Goal: Task Accomplishment & Management: Use online tool/utility

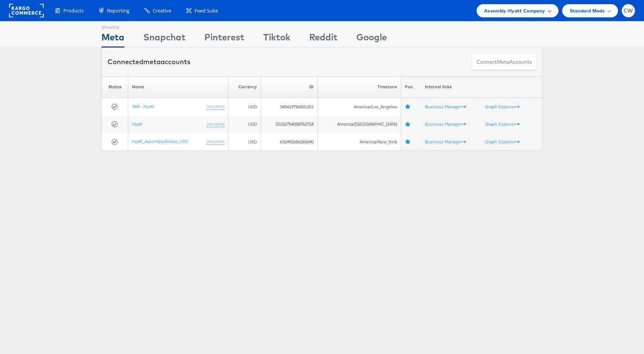
click at [527, 17] on div "Assembly-Hyatt Company" at bounding box center [517, 10] width 82 height 13
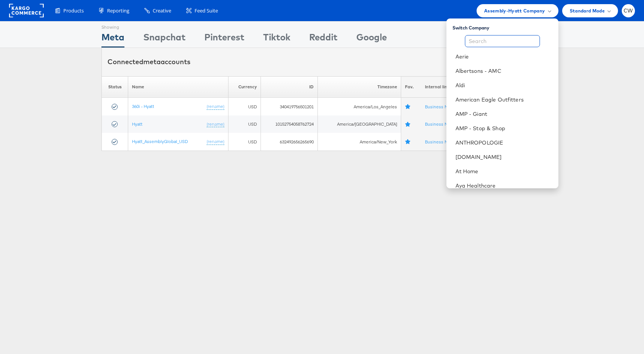
click at [498, 38] on input "text" at bounding box center [502, 41] width 75 height 12
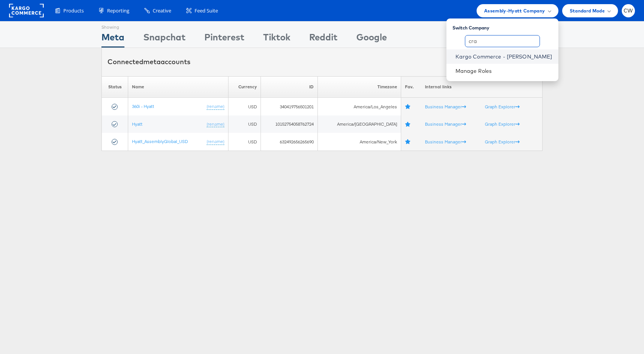
type input "cra"
click at [511, 56] on link "Kargo Commerce - Craig Wilmott" at bounding box center [503, 57] width 97 height 8
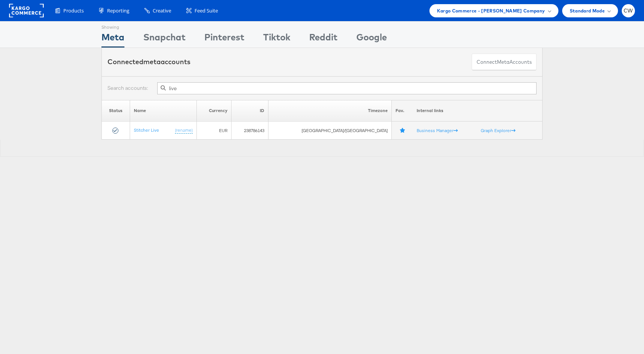
type input "live"
click at [256, 103] on th "ID" at bounding box center [249, 110] width 37 height 21
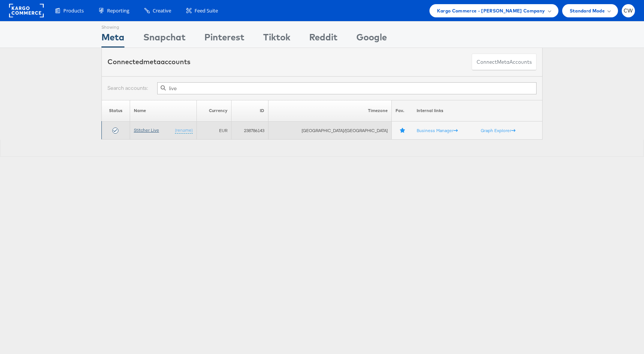
click at [154, 130] on link "Stitcher Live" at bounding box center [146, 130] width 25 height 6
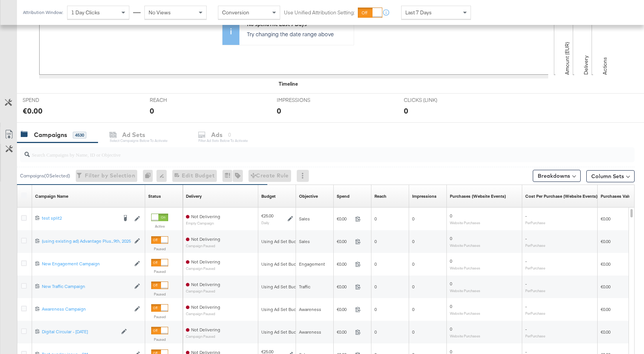
scroll to position [255, 0]
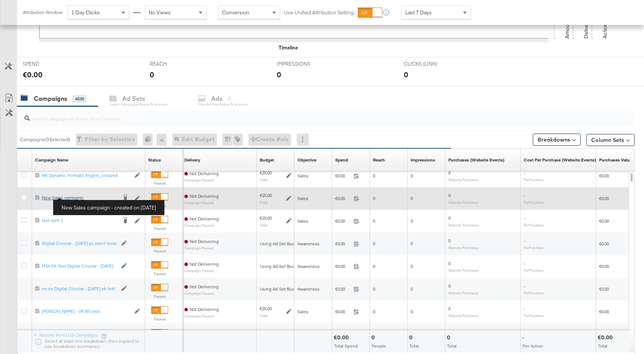
click at [77, 196] on div "New Sales campaign New Sales campaign" at bounding box center [79, 197] width 75 height 6
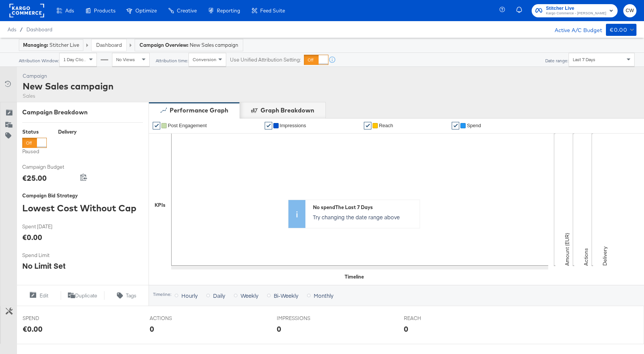
scroll to position [222, 0]
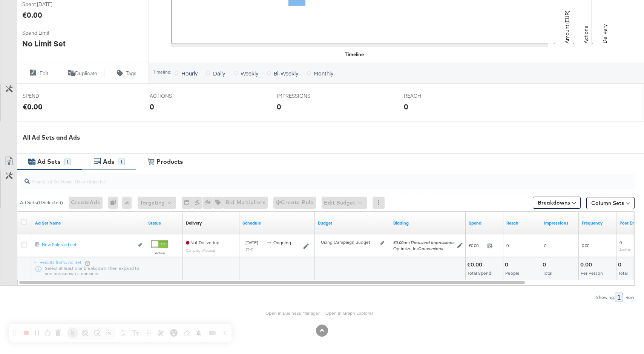
click at [109, 159] on div "Ads" at bounding box center [108, 161] width 11 height 9
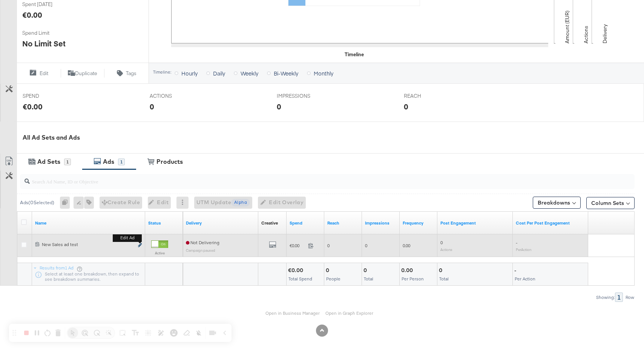
click at [141, 245] on icon "link" at bounding box center [140, 245] width 4 height 4
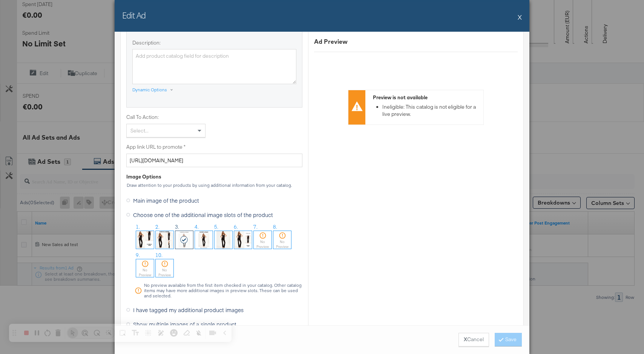
scroll to position [459, 0]
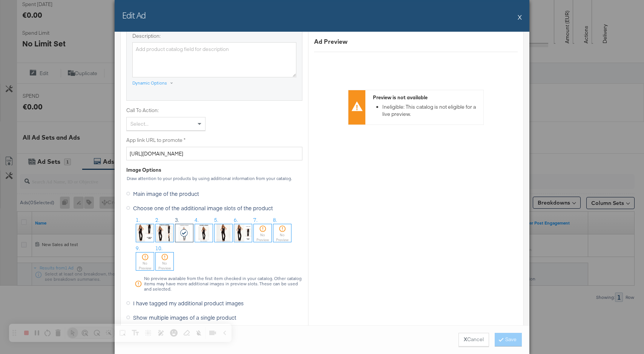
click at [203, 231] on img at bounding box center [204, 233] width 18 height 18
click at [509, 342] on button "Save" at bounding box center [507, 339] width 27 height 14
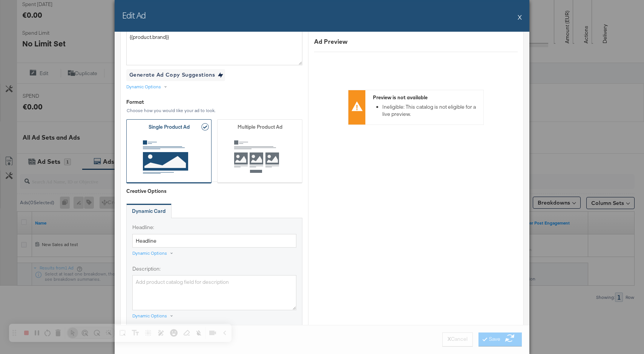
scroll to position [0, 0]
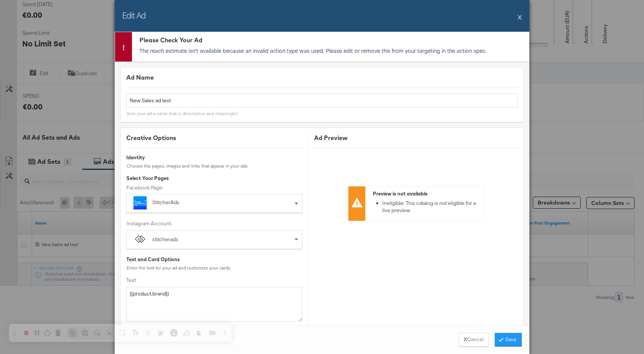
click at [519, 17] on button "X" at bounding box center [519, 16] width 4 height 15
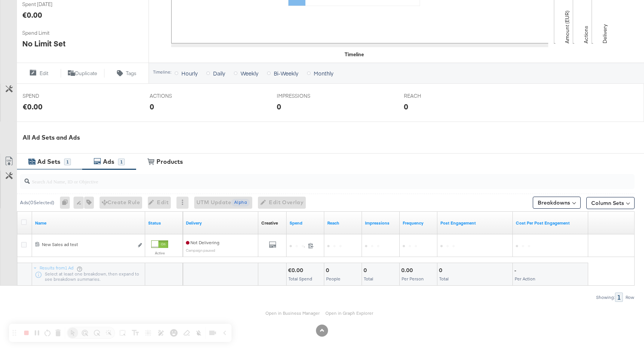
click at [57, 167] on div "Ad Sets 1" at bounding box center [49, 161] width 65 height 16
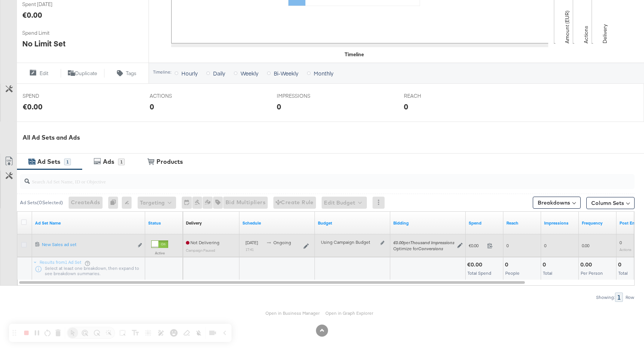
click at [23, 243] on icon at bounding box center [24, 245] width 6 height 6
click at [0, 0] on input "checkbox" at bounding box center [0, 0] width 0 height 0
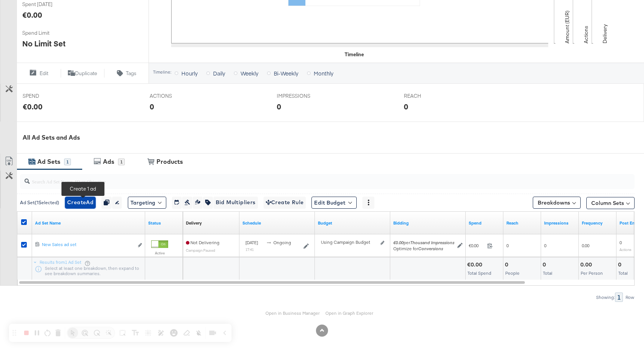
click at [86, 199] on span "Create Ad" at bounding box center [80, 201] width 26 height 9
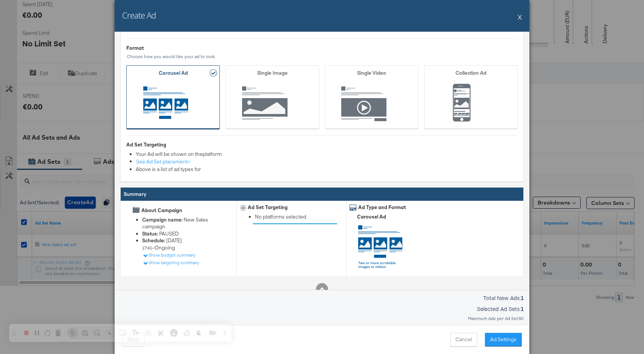
scroll to position [24, 0]
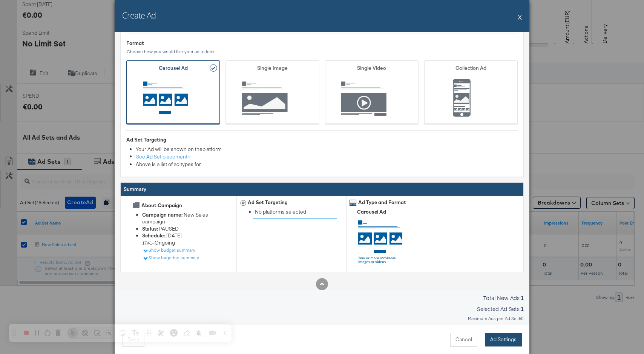
click at [500, 338] on button "Ad Settings" at bounding box center [503, 339] width 37 height 14
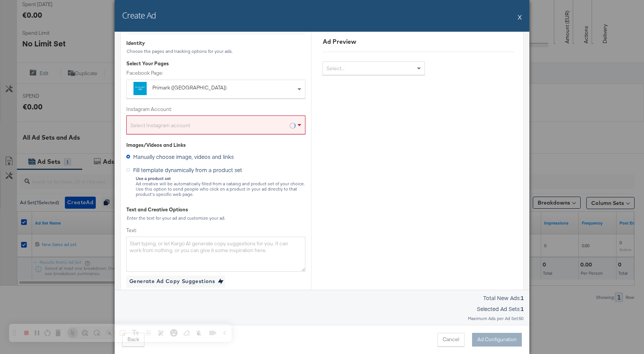
scroll to position [0, 0]
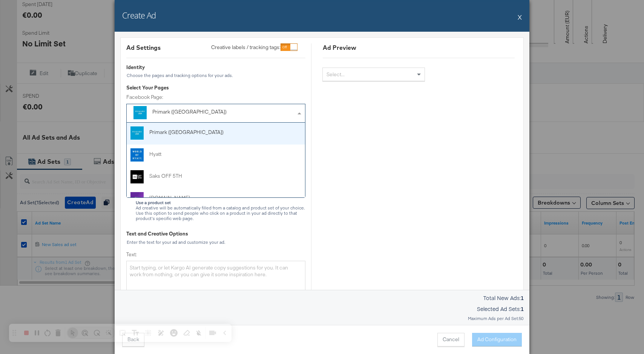
click at [222, 114] on div "Primark (US)" at bounding box center [198, 112] width 93 height 8
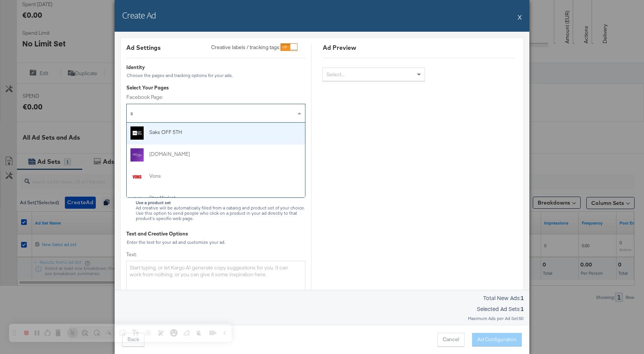
type input "st"
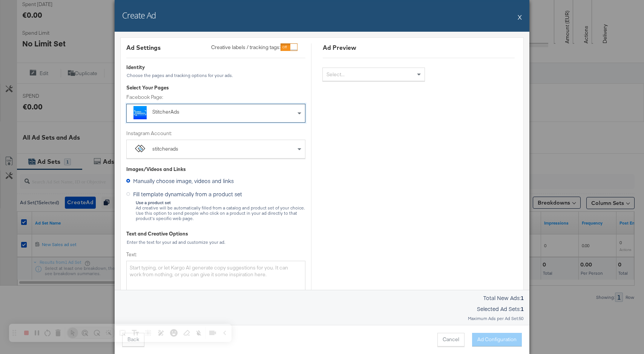
click at [205, 153] on div "stitcherads" at bounding box center [216, 149] width 178 height 18
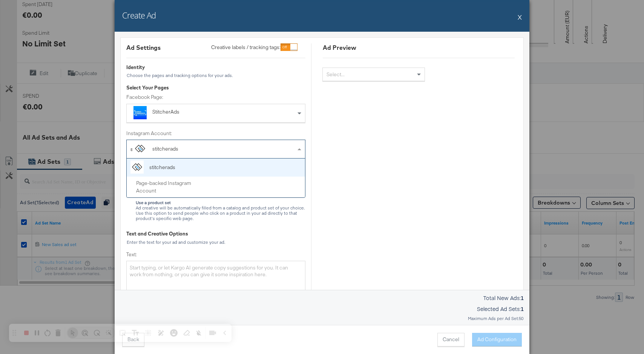
type input "st"
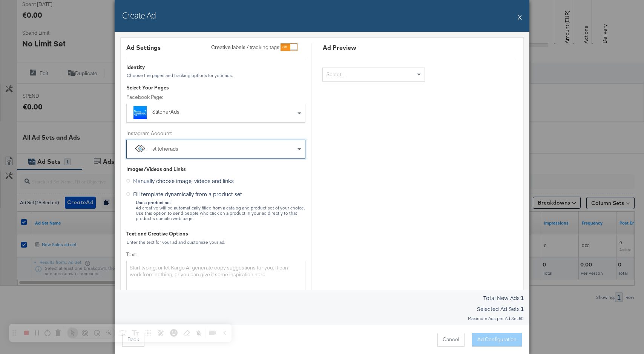
scroll to position [38, 0]
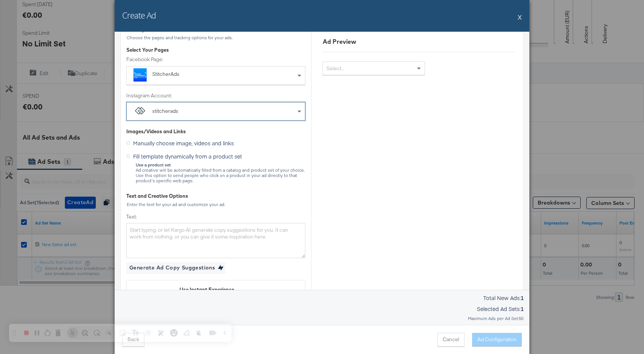
click at [168, 156] on span "Fill template dynamically from a product set" at bounding box center [187, 156] width 109 height 8
click at [0, 0] on input "Fill template dynamically from a product set" at bounding box center [0, 0] width 0 height 0
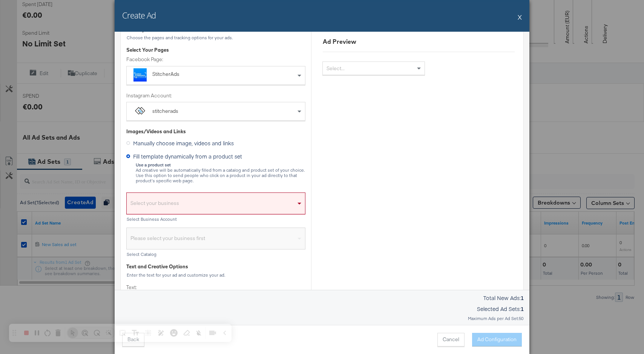
click at [206, 209] on div "Select your business" at bounding box center [216, 204] width 178 height 17
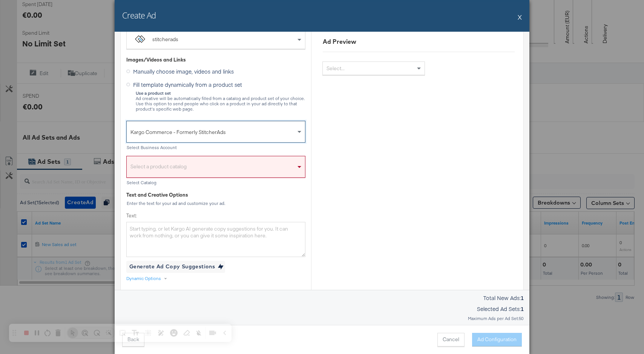
scroll to position [116, 0]
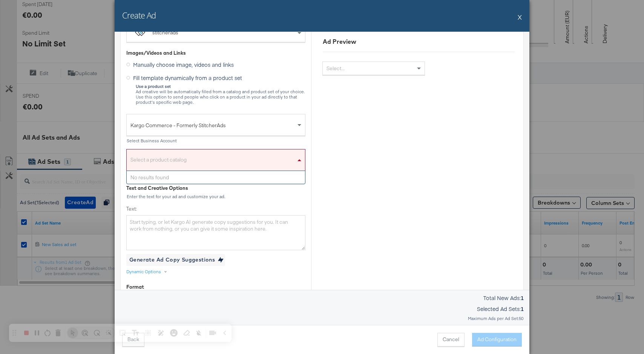
click at [224, 160] on div "Select a product catalog" at bounding box center [216, 161] width 178 height 17
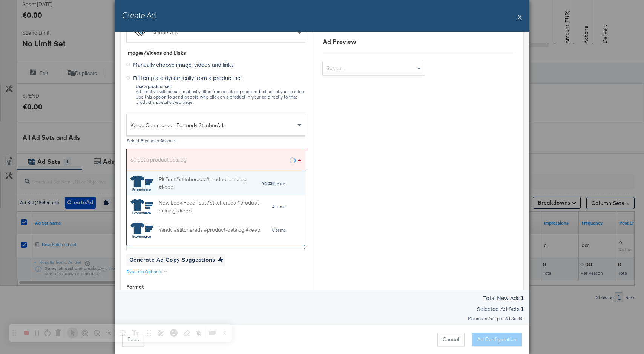
scroll to position [75, 178]
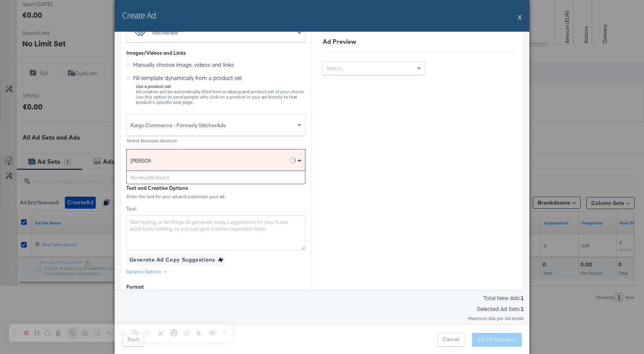
type input "veronica"
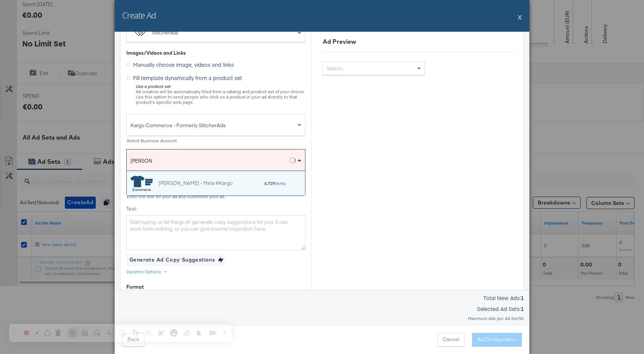
scroll to position [24, 178]
click at [238, 177] on div "Veronica Beard - Meta #Kargo 6,719 items" at bounding box center [214, 182] width 169 height 15
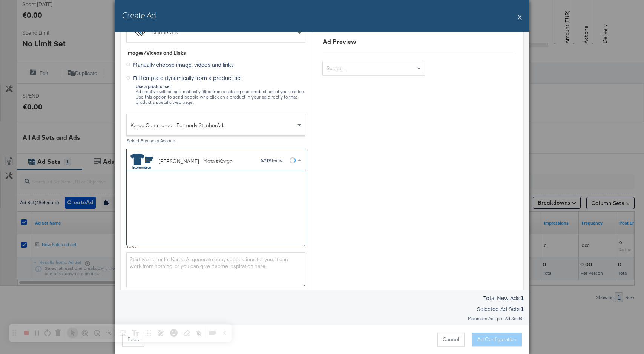
scroll to position [75, 178]
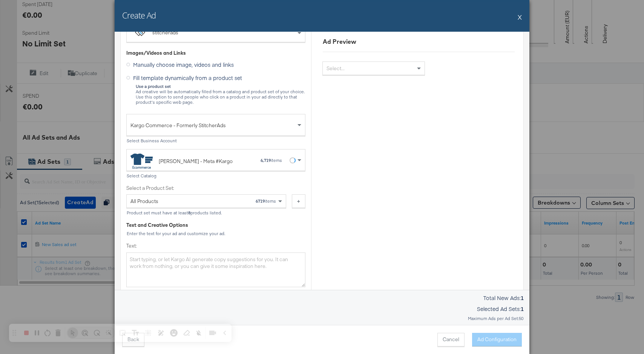
click at [217, 199] on div "All Products 6719 items" at bounding box center [203, 200] width 146 height 13
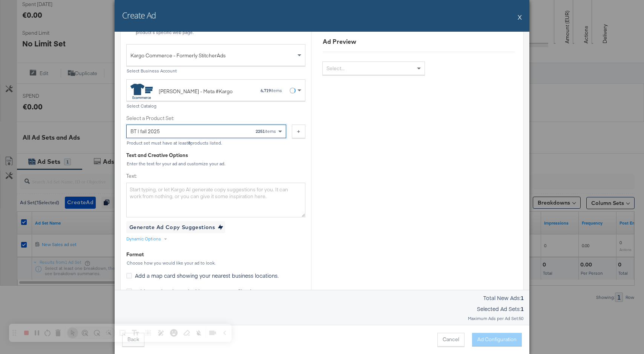
scroll to position [187, 0]
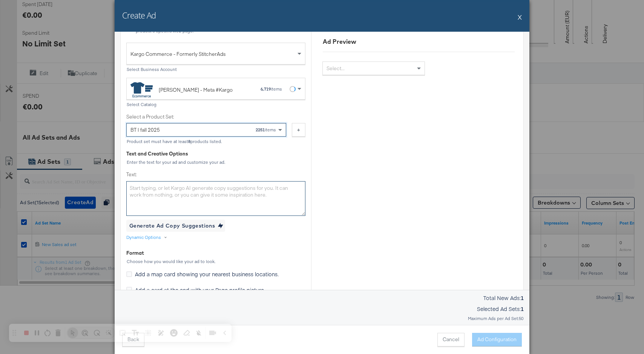
click at [213, 191] on textarea "Text:" at bounding box center [215, 198] width 179 height 35
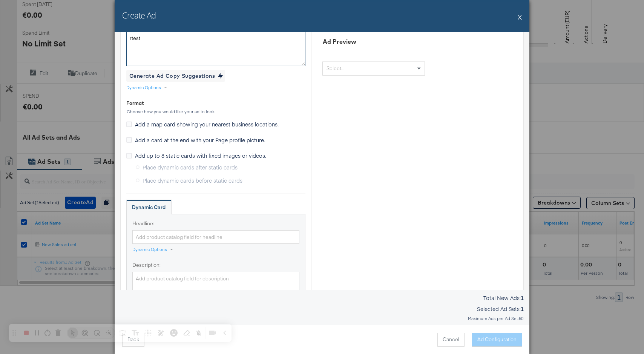
scroll to position [409, 0]
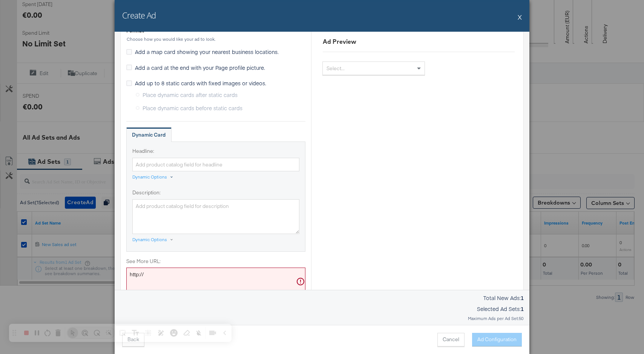
type textarea "rtest"
click at [166, 174] on div "Dynamic Options" at bounding box center [149, 177] width 35 height 6
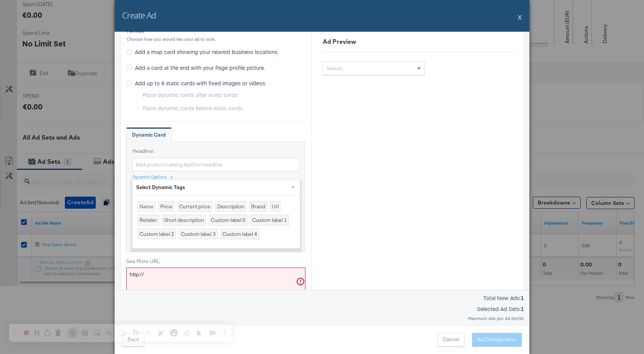
click at [140, 205] on div "Name" at bounding box center [147, 206] width 18 height 11
type input "{{product.name}}"
click at [373, 135] on div "Ad Preview Select..." at bounding box center [418, 78] width 215 height 888
click at [293, 184] on button "×" at bounding box center [293, 187] width 14 height 14
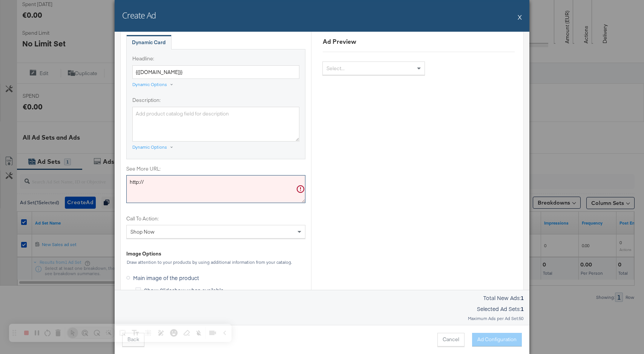
scroll to position [502, 0]
click at [185, 188] on textarea "http://" at bounding box center [215, 188] width 179 height 28
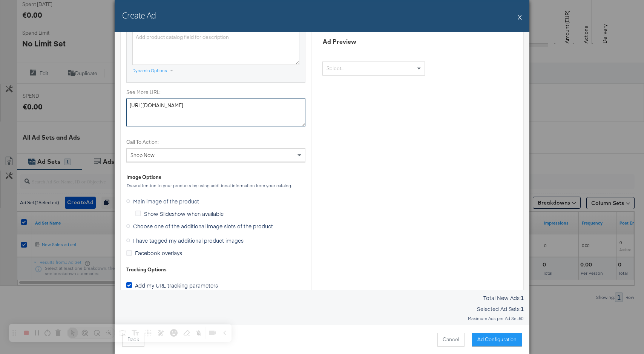
scroll to position [579, 0]
type textarea "http://test.com"
click at [161, 225] on span "Choose one of the additional image slots of the product" at bounding box center [203, 225] width 140 height 8
click at [0, 0] on input "Choose one of the additional image slots of the product" at bounding box center [0, 0] width 0 height 0
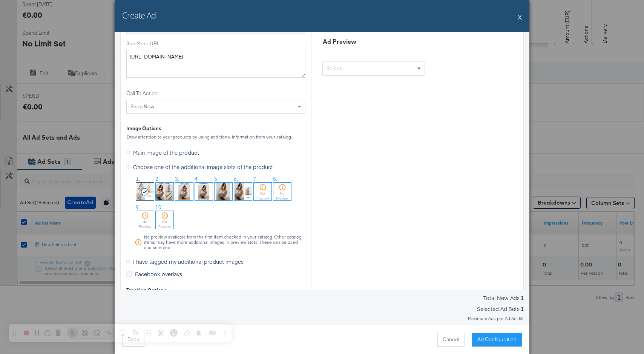
scroll to position [633, 0]
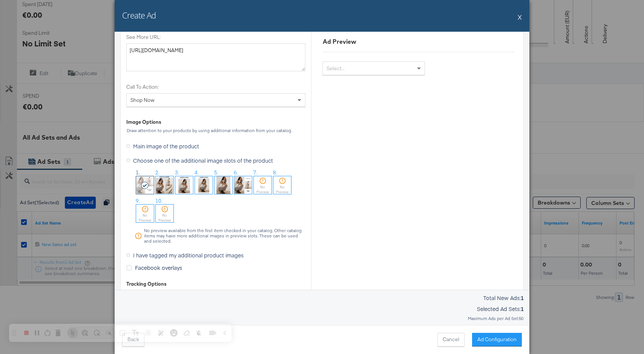
click at [159, 255] on span "I have tagged my additional product images" at bounding box center [188, 255] width 110 height 8
click at [0, 0] on input "I have tagged my additional product images" at bounding box center [0, 0] width 0 height 0
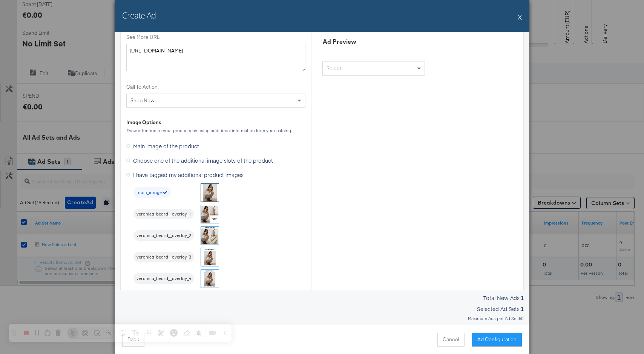
scroll to position [595, 0]
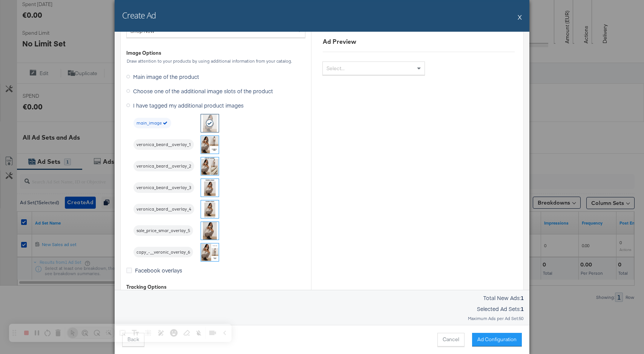
click at [211, 213] on img at bounding box center [210, 209] width 18 height 18
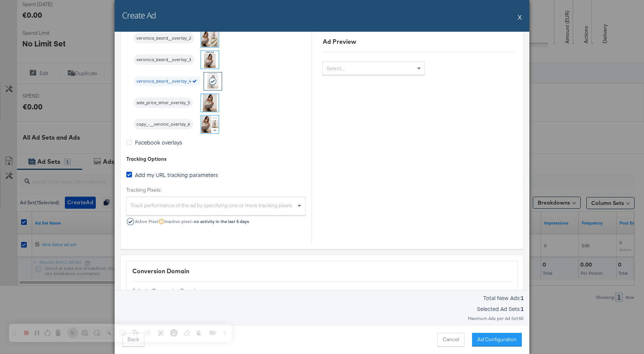
scroll to position [724, 0]
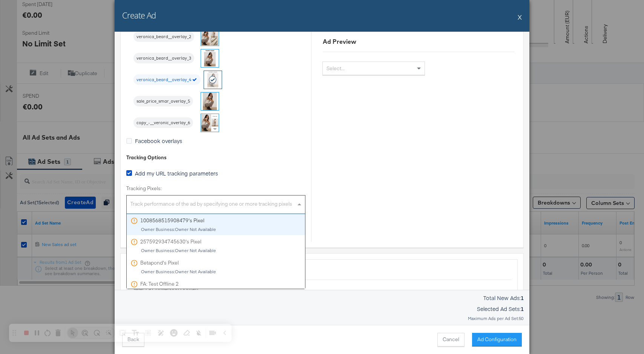
click at [237, 208] on div "Track performance of the ad by specifying one or more tracking pixels" at bounding box center [216, 205] width 178 height 16
type input "stit"
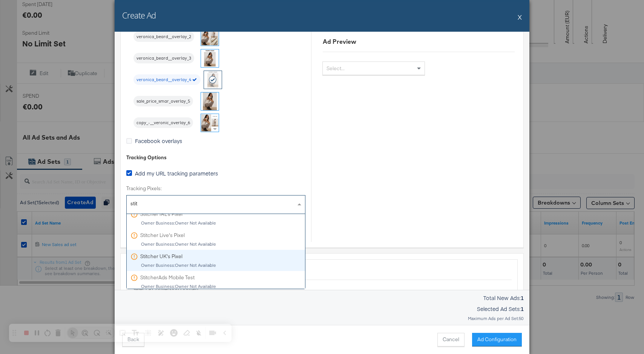
scroll to position [27, 0]
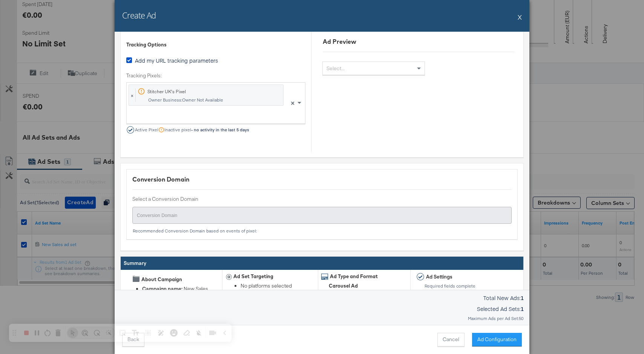
scroll to position [848, 0]
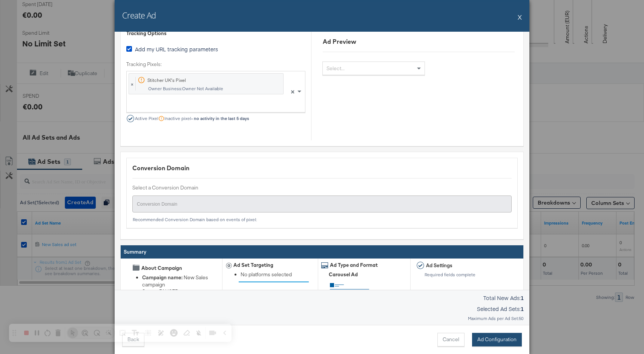
click at [490, 340] on button "Ad Configuration" at bounding box center [497, 339] width 50 height 14
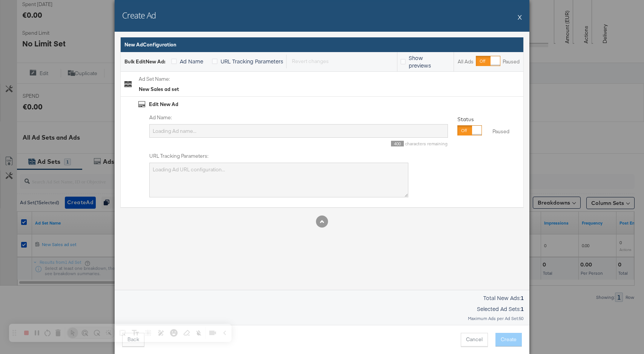
type input "2 18-65 65 18 Custom Impressions Shop now 6852911413565 New Sales campaign IE E…"
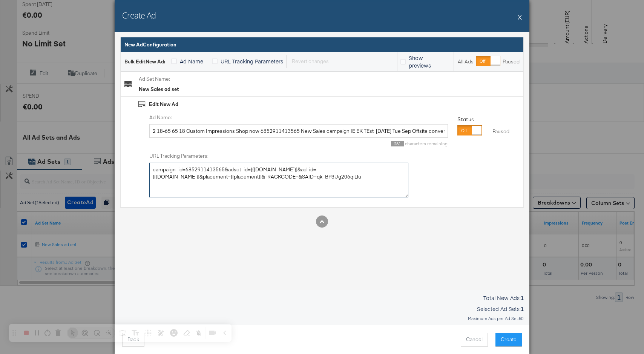
click at [294, 170] on textarea "campaign_id=6852911413565&adset_id={{adset.id}}&ad_id={{ad.id}}&placement={{pla…" at bounding box center [278, 179] width 259 height 35
type textarea "t"
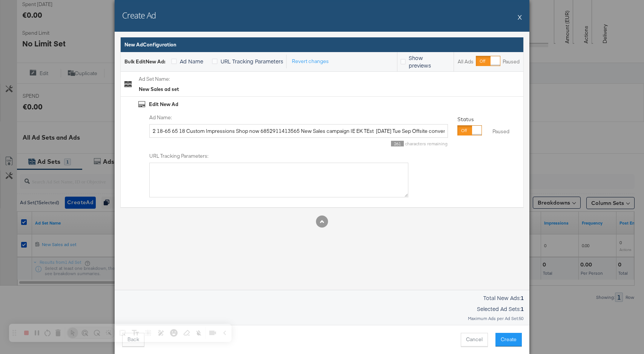
click at [214, 252] on div "Ad Settings Creative labels / tracking tags: Identity Choose the pages and trac…" at bounding box center [322, 161] width 415 height 258
click at [252, 128] on input "2 18-65 65 18 Custom Impressions Shop now 6852911413565 New Sales campaign IE E…" at bounding box center [298, 131] width 298 height 14
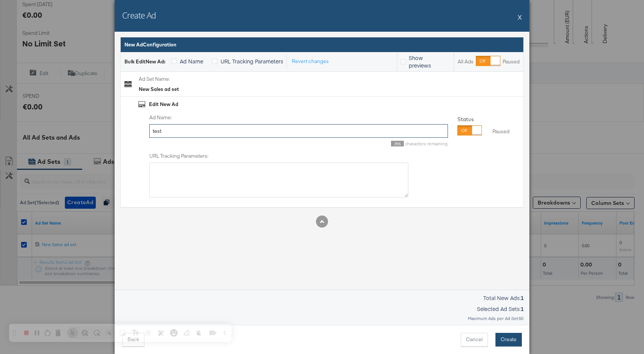
type input "test"
click at [511, 339] on button "Create" at bounding box center [508, 339] width 26 height 14
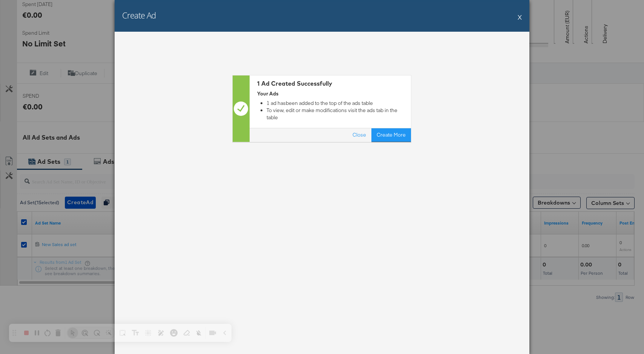
click at [518, 17] on button "X" at bounding box center [519, 16] width 4 height 15
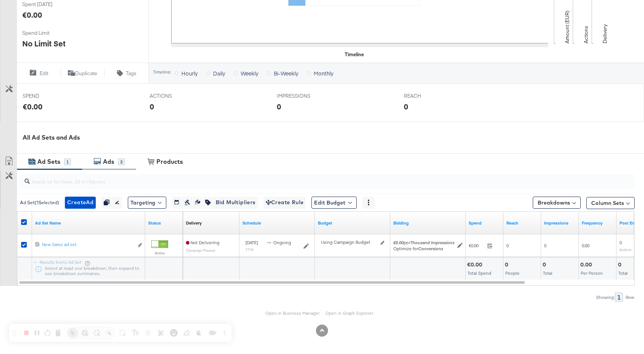
click at [100, 157] on icon at bounding box center [97, 161] width 8 height 8
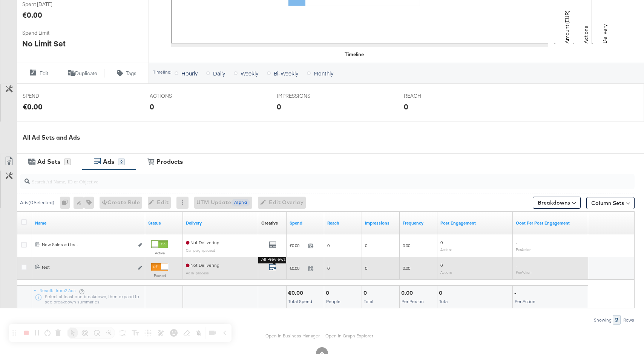
click at [273, 268] on icon "default" at bounding box center [273, 267] width 8 height 8
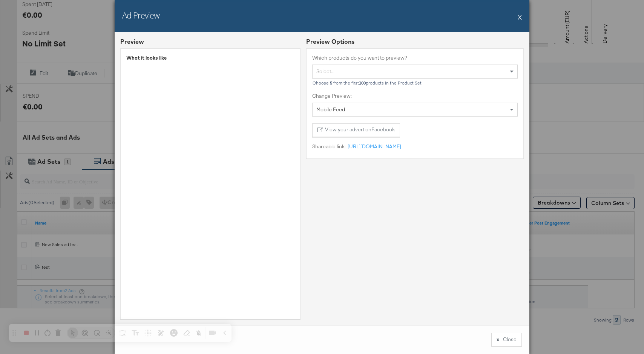
click at [519, 15] on button "X" at bounding box center [519, 16] width 4 height 15
